Goal: Check status: Check status

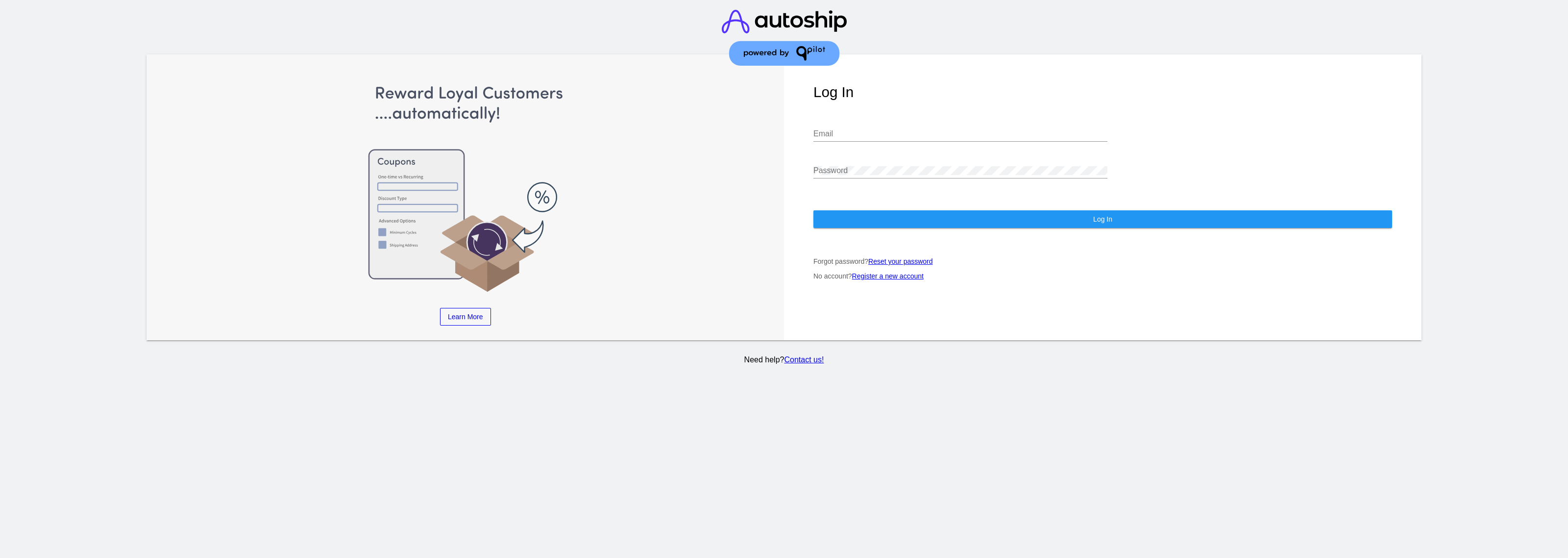
click at [907, 136] on input "Email" at bounding box center [960, 134] width 294 height 9
click at [886, 125] on div "Email" at bounding box center [960, 130] width 294 height 22
paste input "erikson@qpilot.cloud"
type input "erikson@qpilot.cloud"
click at [911, 162] on div "Password" at bounding box center [960, 168] width 294 height 22
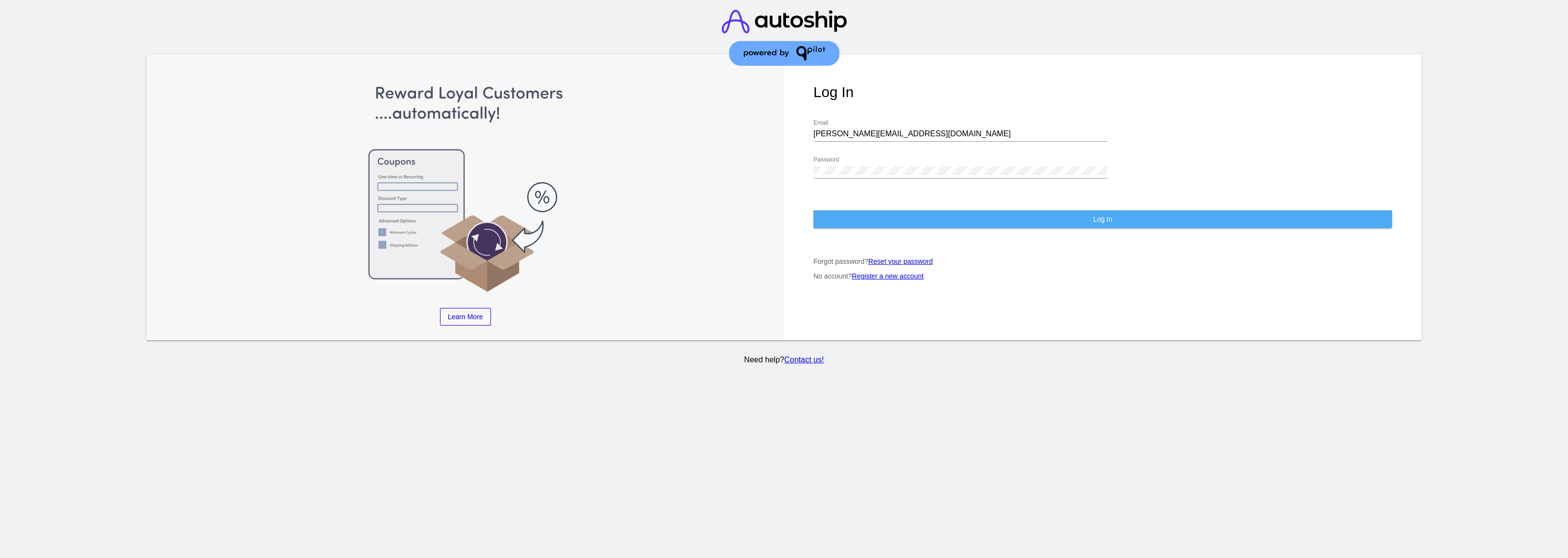
click at [939, 221] on button "Log In" at bounding box center [1102, 219] width 579 height 18
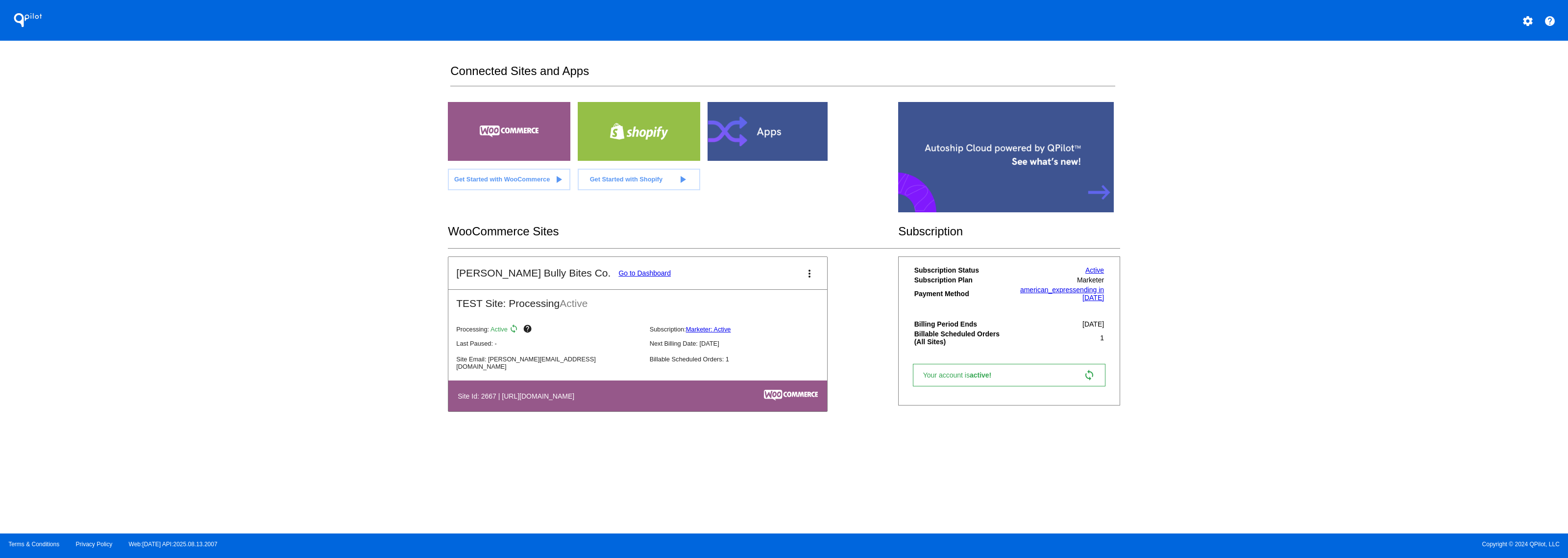
click at [618, 269] on link "Go to Dashboard" at bounding box center [645, 273] width 52 height 8
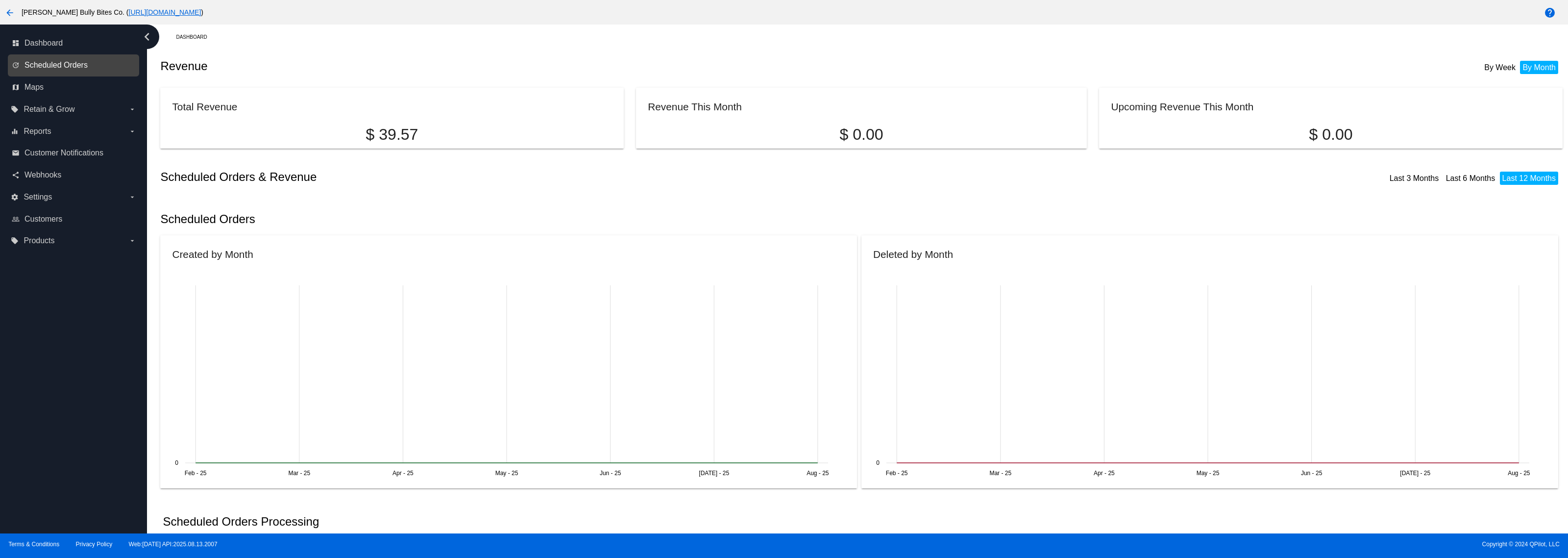
click at [86, 63] on span "Scheduled Orders" at bounding box center [56, 65] width 63 height 9
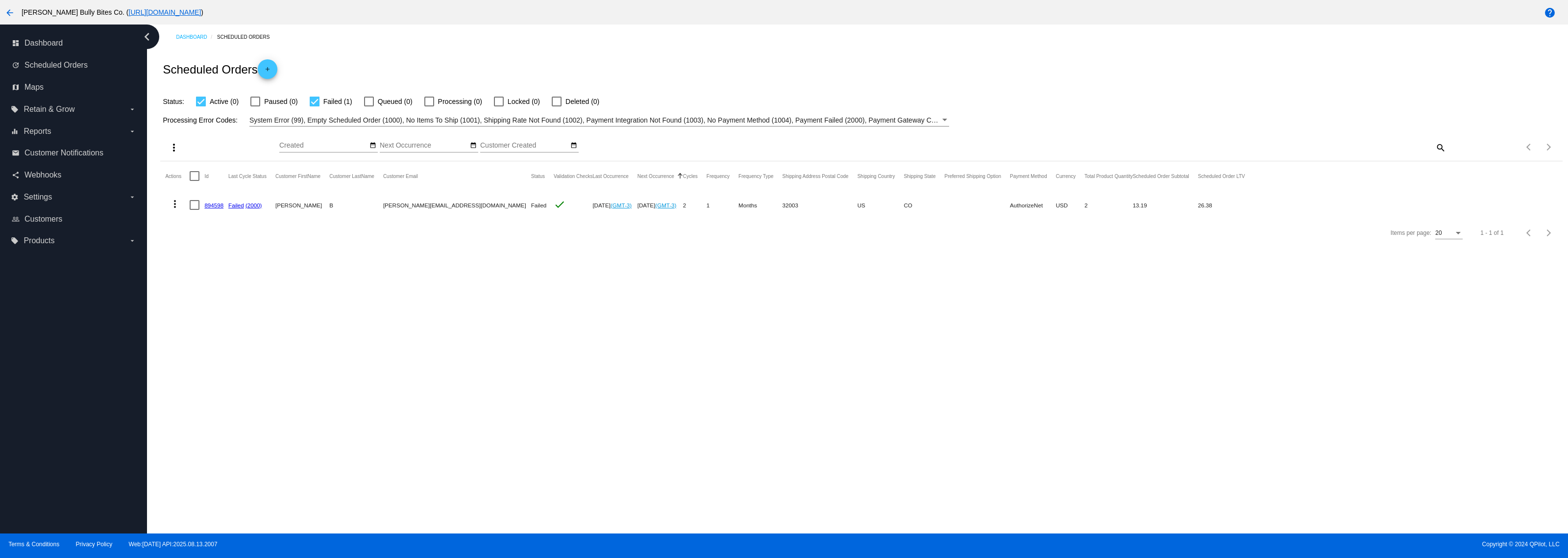
click at [316, 99] on div at bounding box center [315, 102] width 10 height 10
click at [315, 107] on input "Failed (1)" at bounding box center [314, 107] width 1 height 1
checkbox input "false"
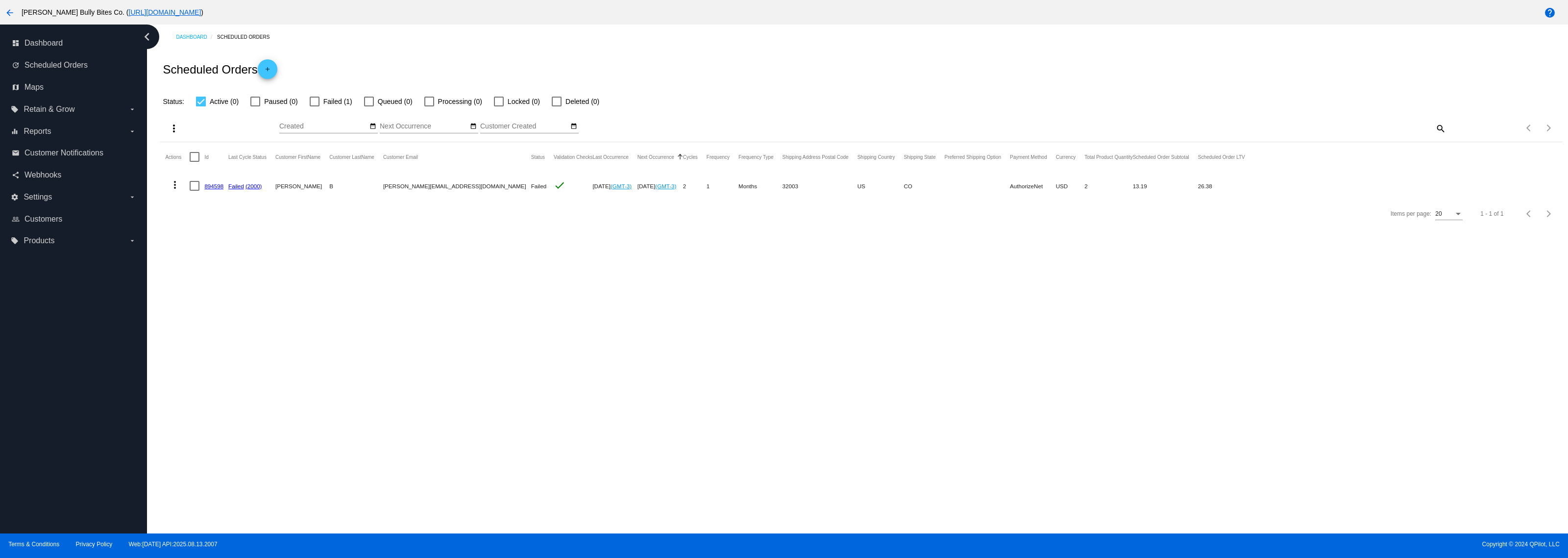
click at [212, 185] on link "894598" at bounding box center [214, 186] width 19 height 6
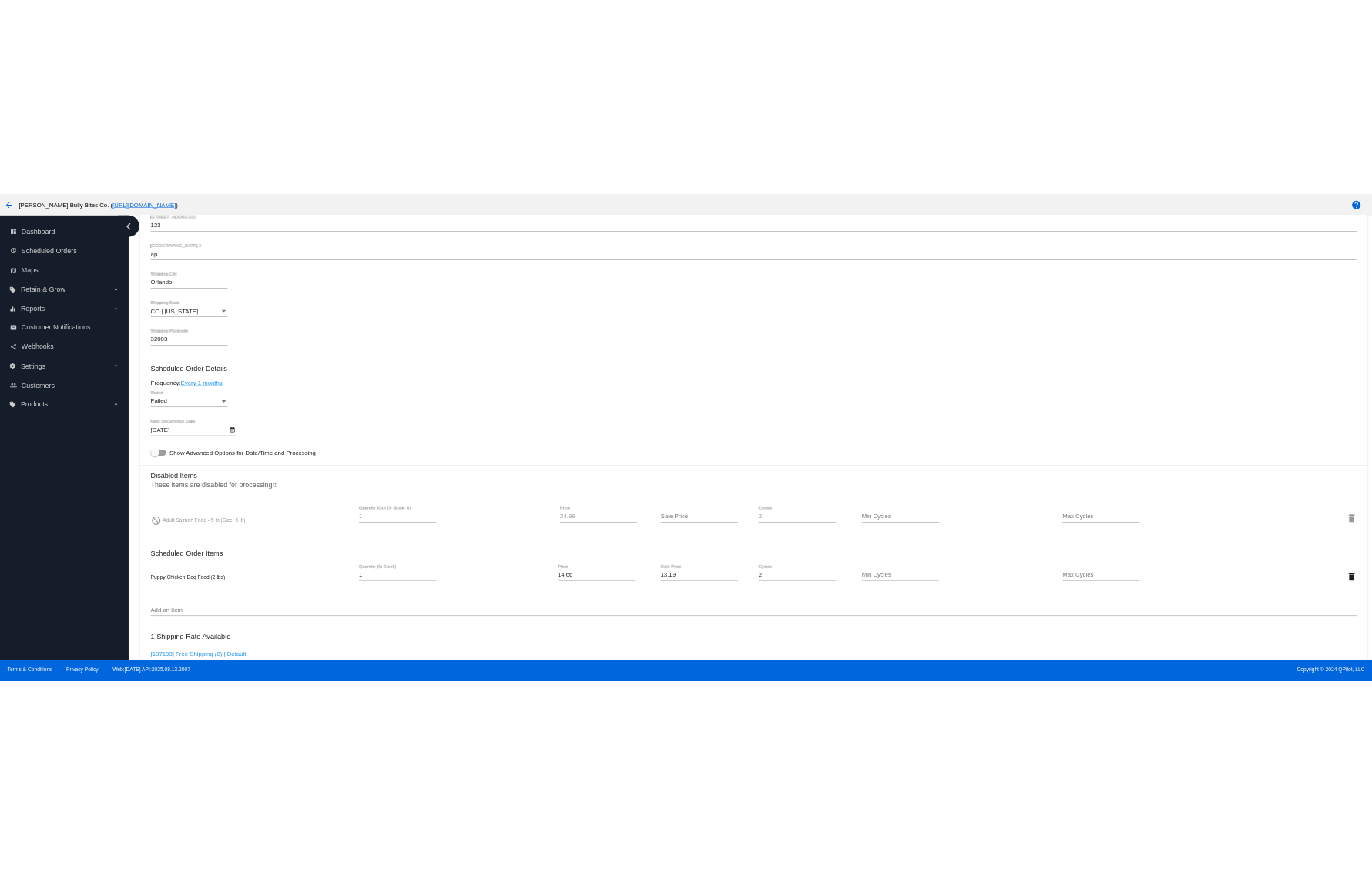
scroll to position [384, 0]
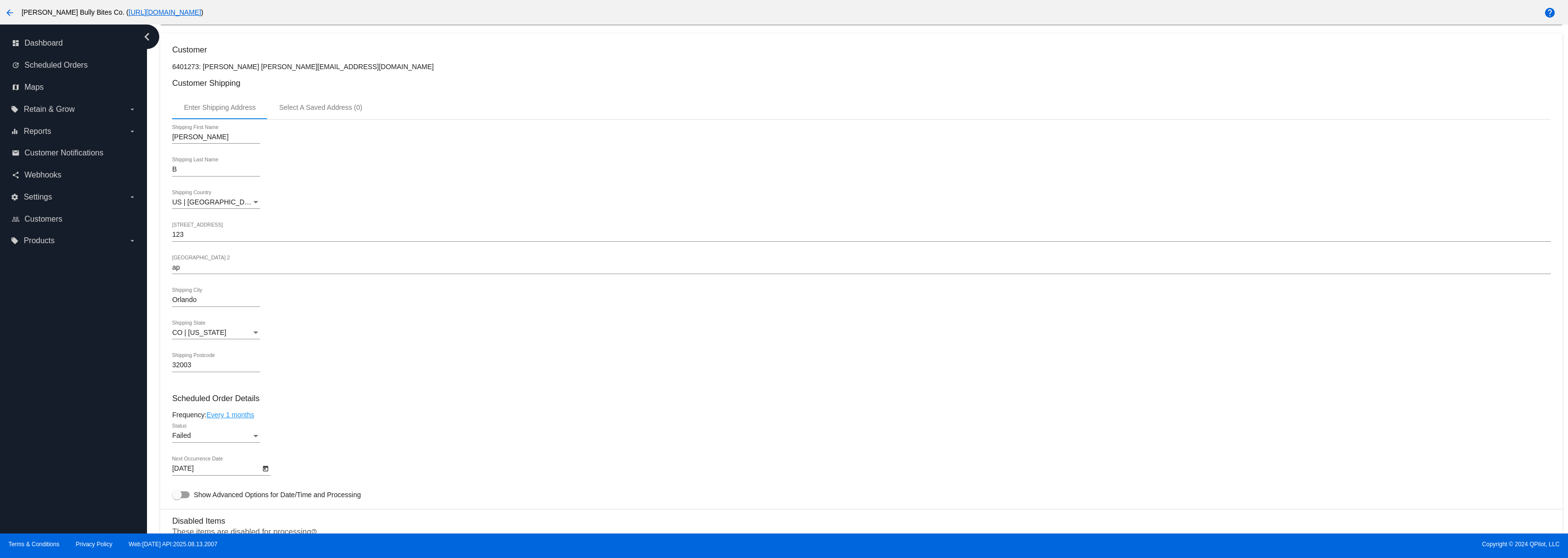
click at [6, 14] on mat-icon "arrow_back" at bounding box center [9, 12] width 12 height 12
